Goal: Contribute content

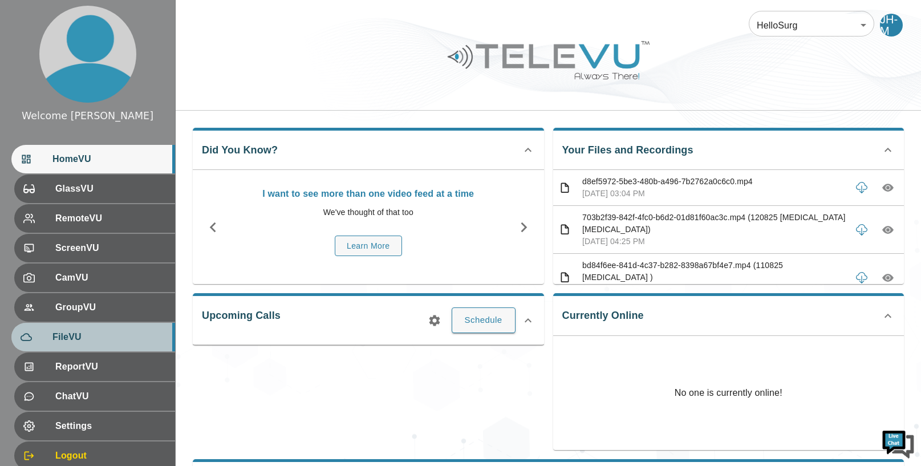
click at [75, 336] on span "FileVU" at bounding box center [108, 337] width 113 height 14
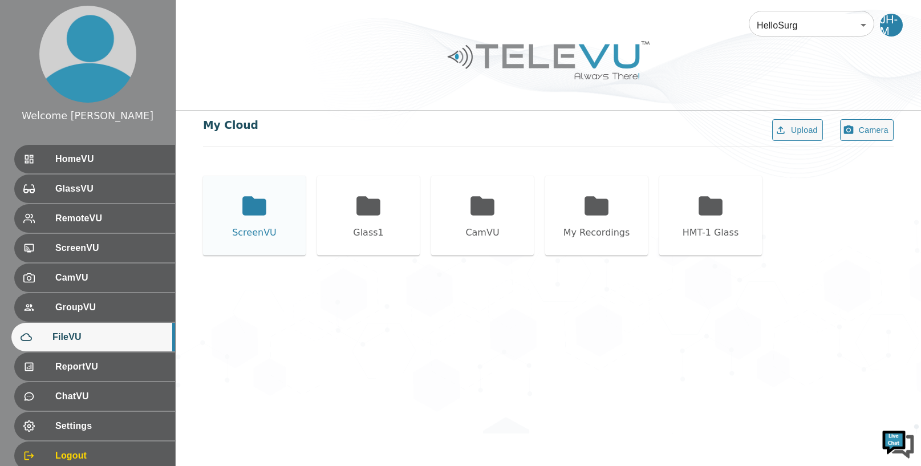
click at [251, 215] on icon at bounding box center [254, 206] width 29 height 29
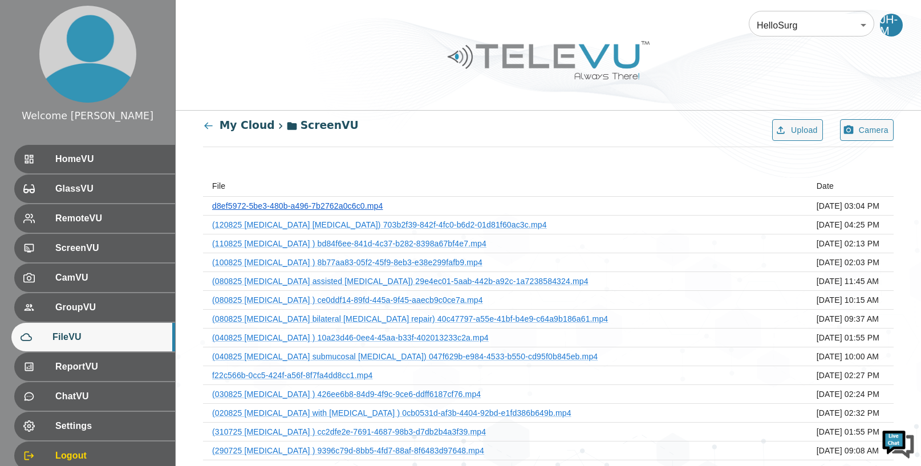
click at [349, 203] on link "d8ef5972-5be3-480b-a496-7b2762a0c6c0.mp4" at bounding box center [297, 205] width 171 height 9
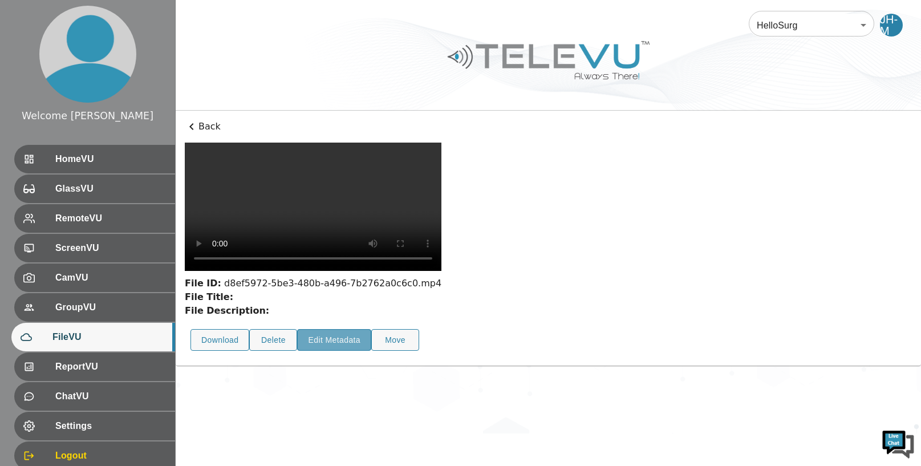
click at [320, 329] on button "Edit Metadata" at bounding box center [334, 340] width 74 height 22
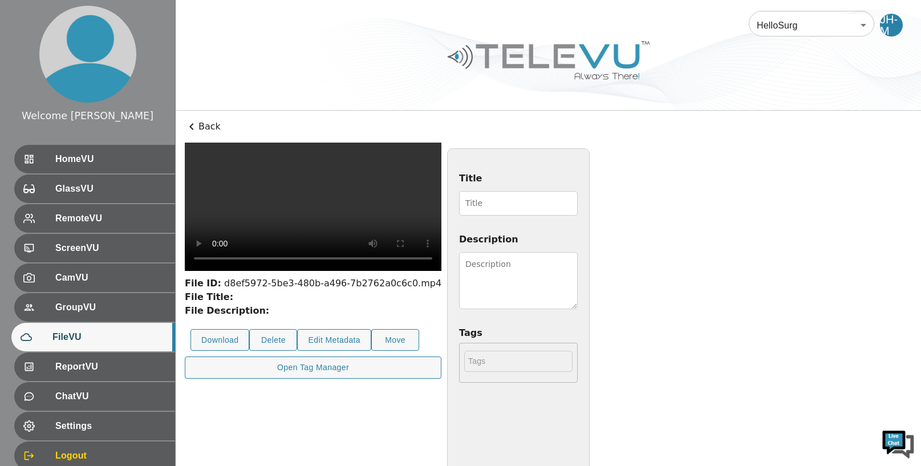
click at [510, 206] on input "Title" at bounding box center [518, 203] width 119 height 25
click at [223, 329] on button "Download" at bounding box center [219, 340] width 59 height 22
click at [481, 204] on input "Title" at bounding box center [518, 203] width 119 height 25
type input "130825 [MEDICAL_DATA] first stage [MEDICAL_DATA]"
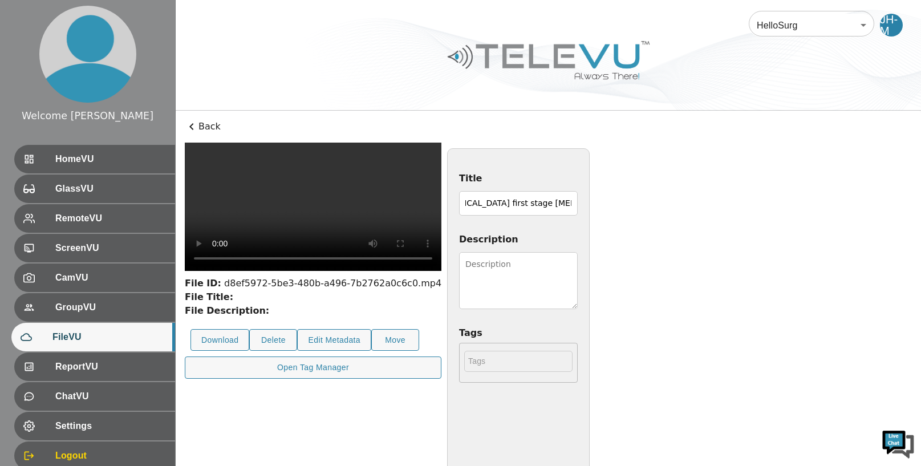
click at [578, 270] on textarea "Description" at bounding box center [518, 280] width 119 height 57
click at [578, 305] on textarea "2.[DEMOGRAPHIC_DATA] boy with bilateral impalpable testes and CT abdomen report…" at bounding box center [518, 280] width 119 height 57
click at [578, 303] on textarea "2.[DEMOGRAPHIC_DATA] boy with bilateral impalpable testes and CT abdomen report…" at bounding box center [518, 280] width 119 height 57
click at [578, 293] on textarea "2.[DEMOGRAPHIC_DATA] boy with bilateral impalpable testes and CT abdomen report…" at bounding box center [518, 280] width 119 height 57
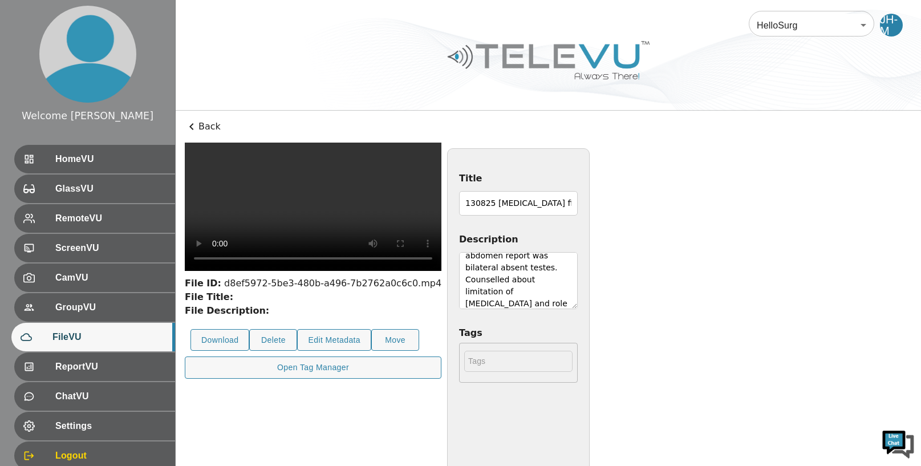
click at [578, 306] on textarea "2.[DEMOGRAPHIC_DATA] boy with bilateral impalpable testes and CT abdomen report…" at bounding box center [518, 280] width 119 height 57
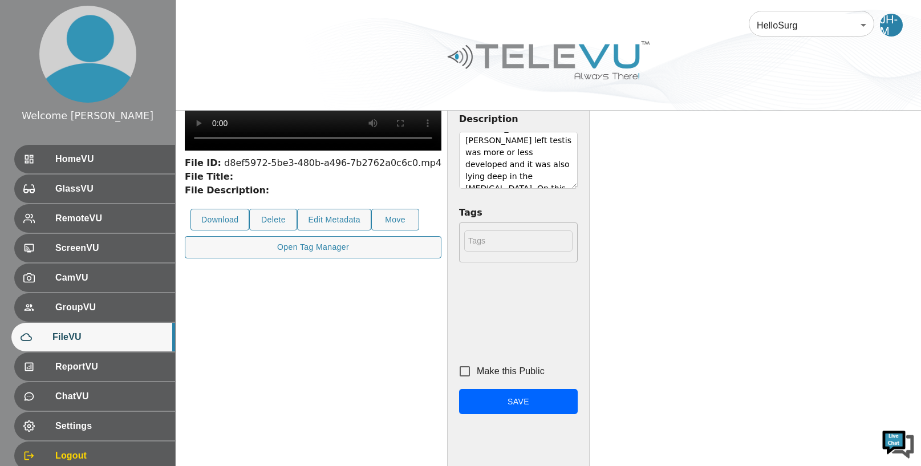
scroll to position [163, 0]
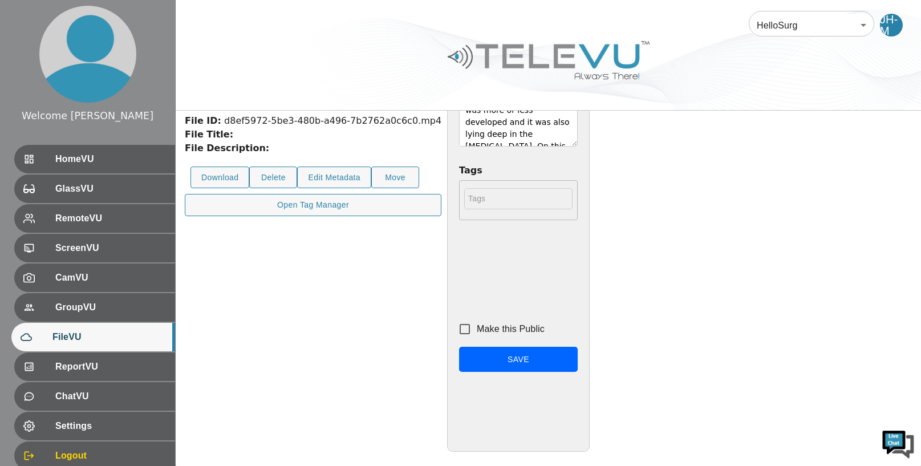
type textarea "2.[DEMOGRAPHIC_DATA] boy with bilateral impalpable testes and CT abdomen report…"
click at [477, 328] on input "Make this Public" at bounding box center [465, 329] width 24 height 24
checkbox input "true"
click at [578, 360] on button "Save" at bounding box center [518, 360] width 119 height 26
